Goal: Check status: Check status

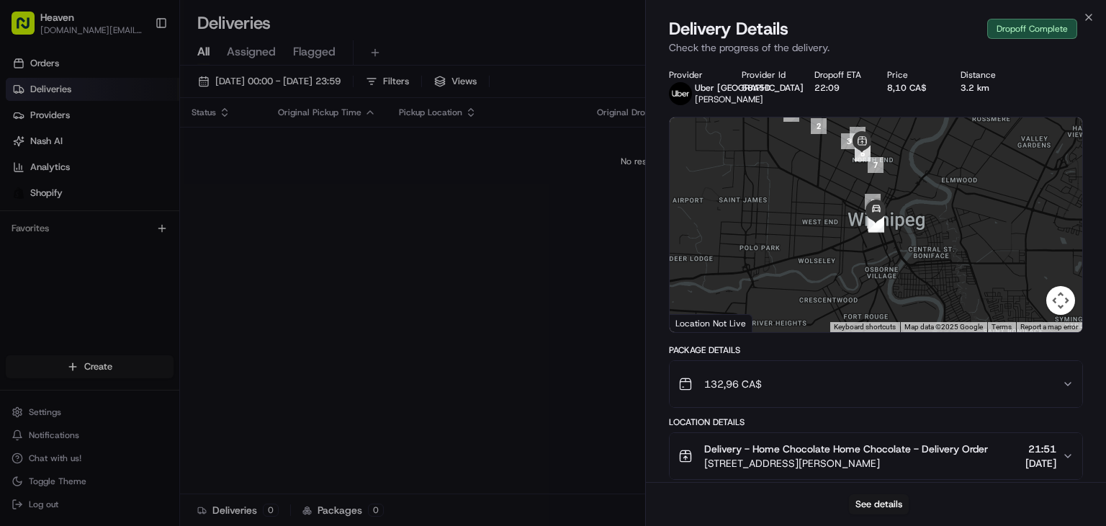
click at [1041, 24] on div "Dropoff Complete" at bounding box center [1032, 29] width 90 height 20
click at [1033, 30] on div "Dropoff Complete" at bounding box center [1032, 29] width 90 height 20
click at [1023, 25] on div "Dropoff Complete" at bounding box center [1032, 29] width 90 height 20
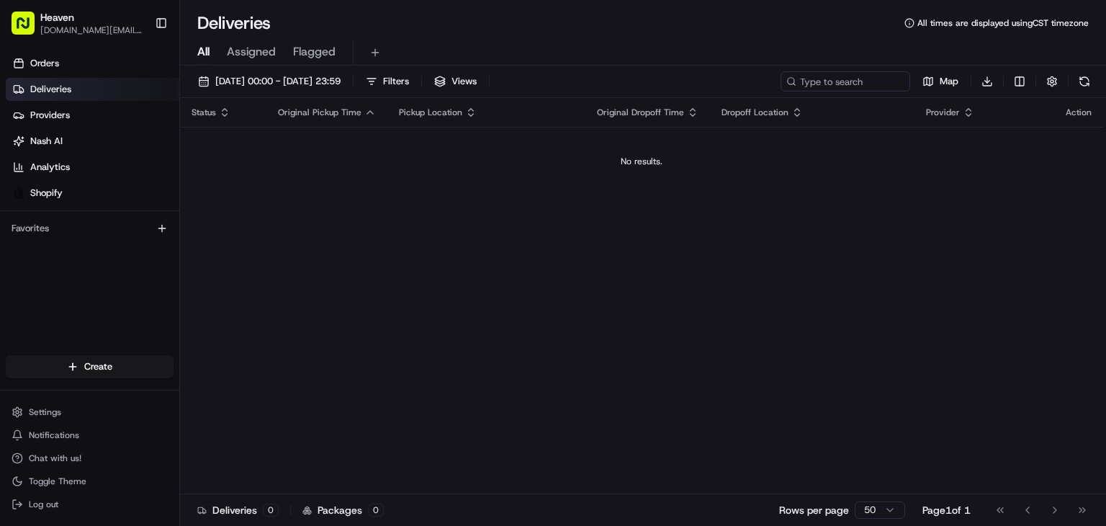
click at [562, 248] on div "Status Original Pickup Time Pickup Location Original Dropoff Time Dropoff Locat…" at bounding box center [641, 296] width 923 height 396
click at [58, 60] on span "Orders" at bounding box center [44, 63] width 29 height 13
